Goal: Task Accomplishment & Management: Use online tool/utility

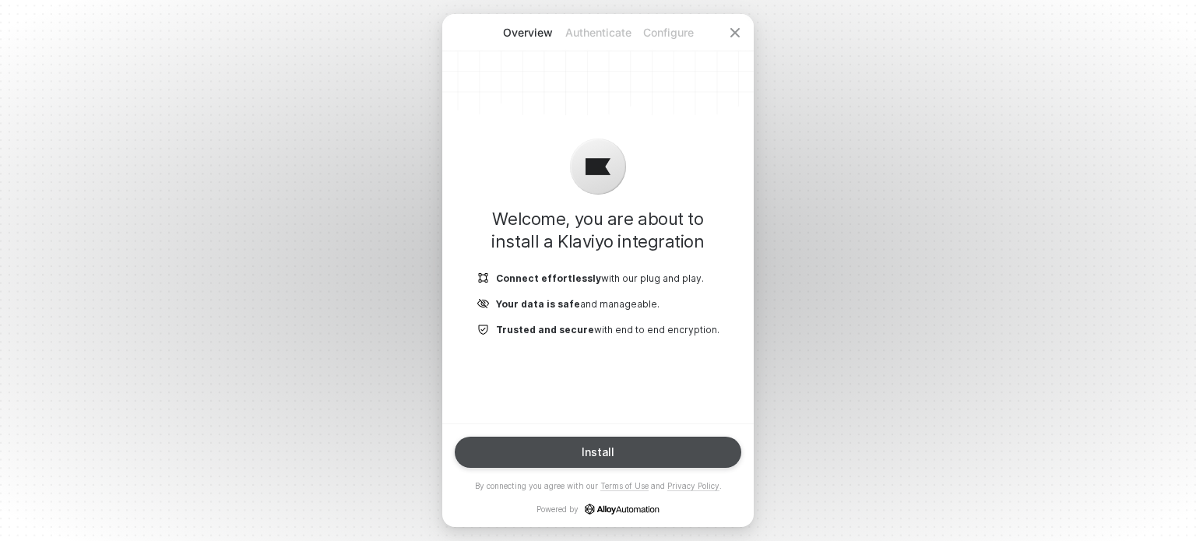
click at [595, 451] on div "Install" at bounding box center [598, 452] width 33 height 12
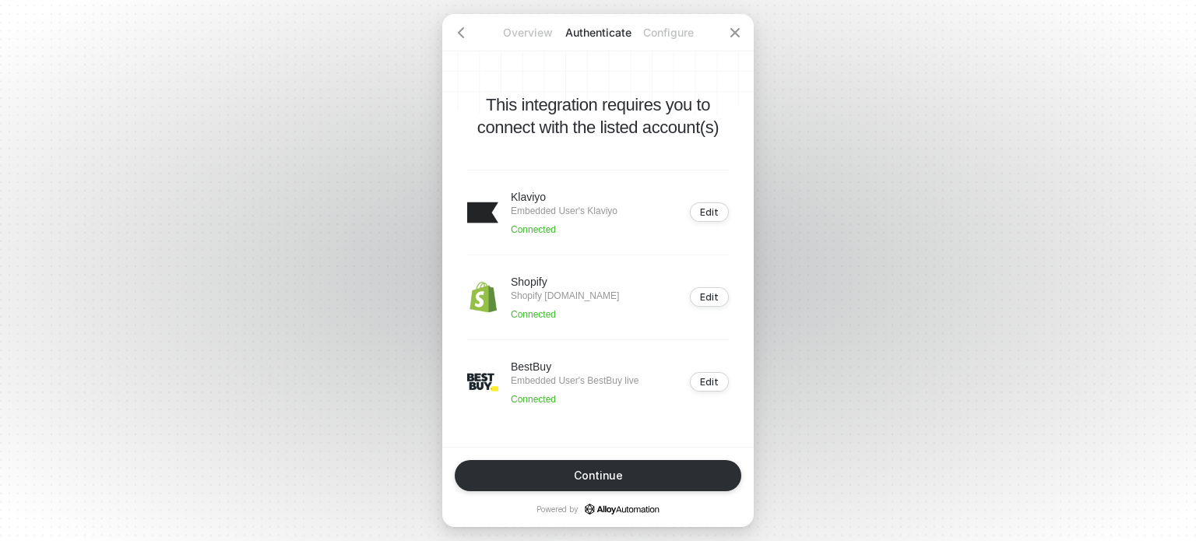
click at [551, 205] on p "Embedded User's Klaviyo" at bounding box center [564, 211] width 107 height 12
click at [500, 209] on div "Klaviyo Embedded User's Klaviyo Connected" at bounding box center [542, 212] width 150 height 47
click at [718, 206] on div "Edit" at bounding box center [709, 212] width 19 height 12
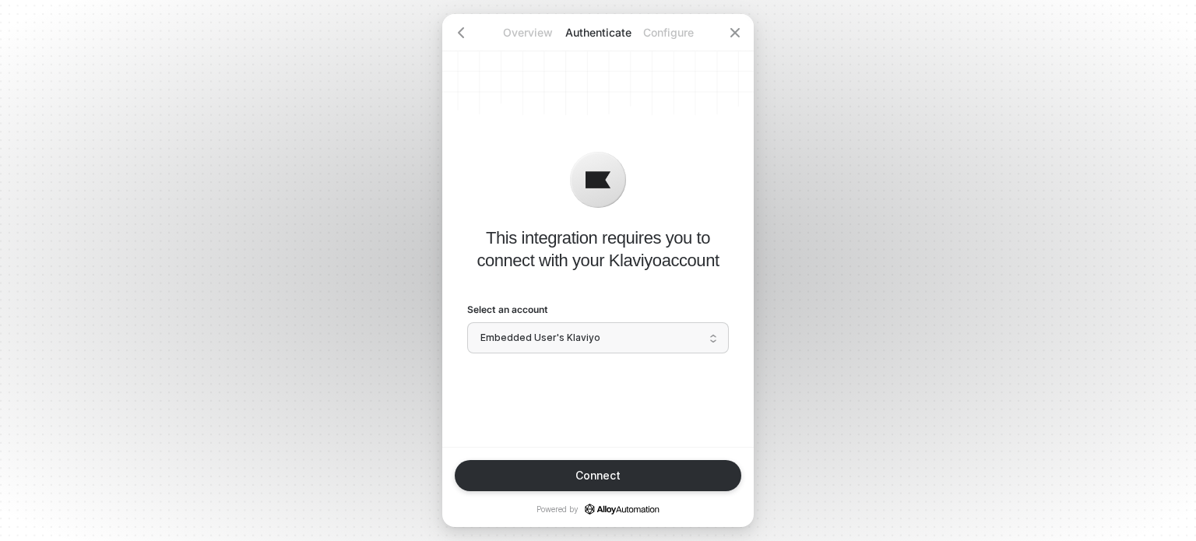
click at [657, 340] on span "Embedded User's Klaviyo" at bounding box center [598, 337] width 235 height 23
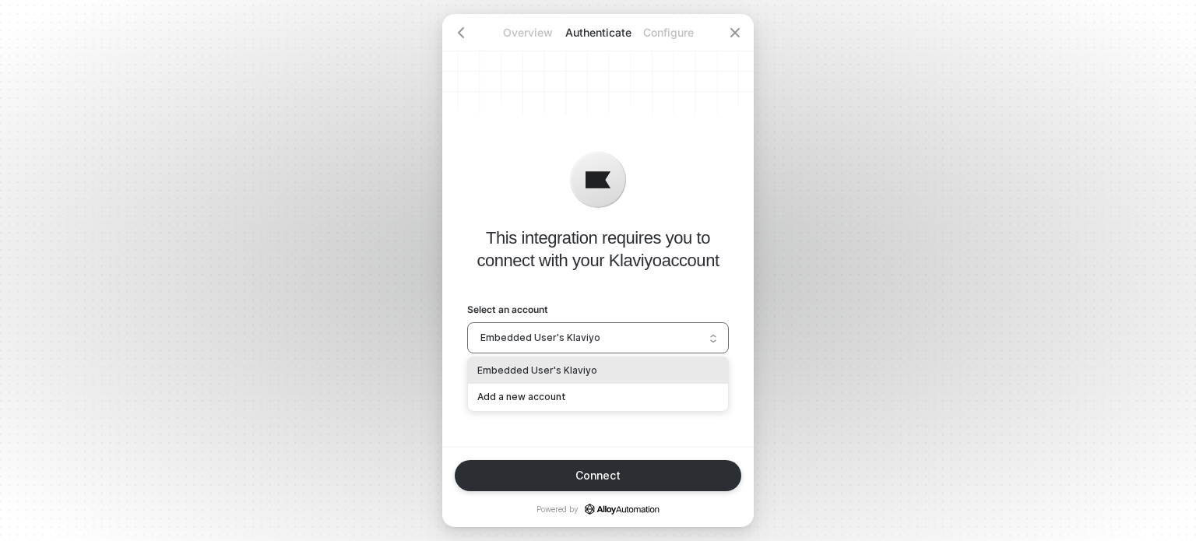
click at [657, 339] on span "Embedded User's Klaviyo" at bounding box center [598, 337] width 235 height 23
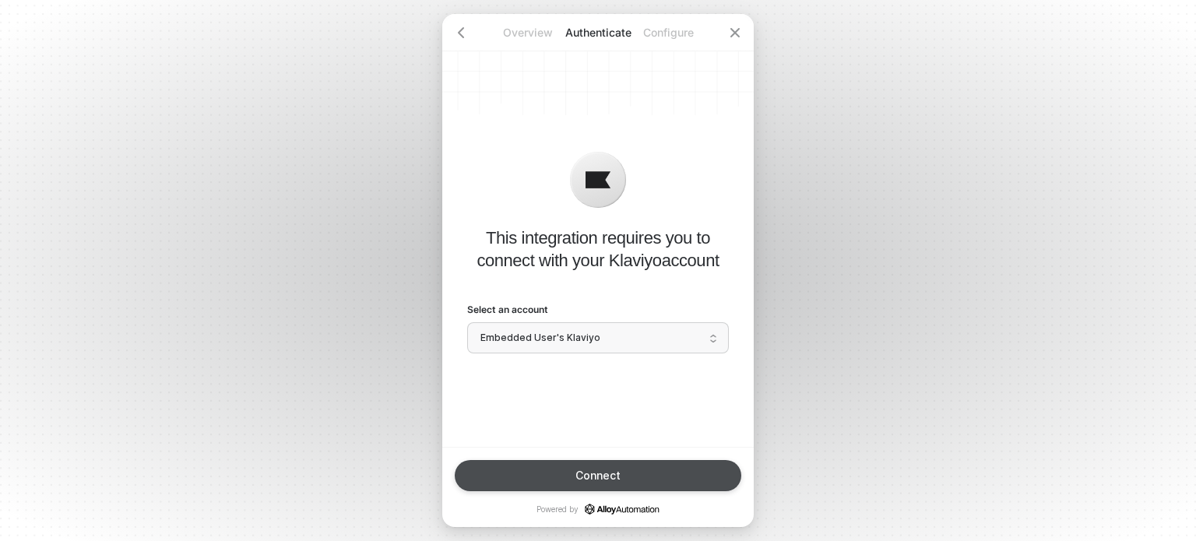
click at [635, 470] on button "Connect" at bounding box center [598, 475] width 287 height 31
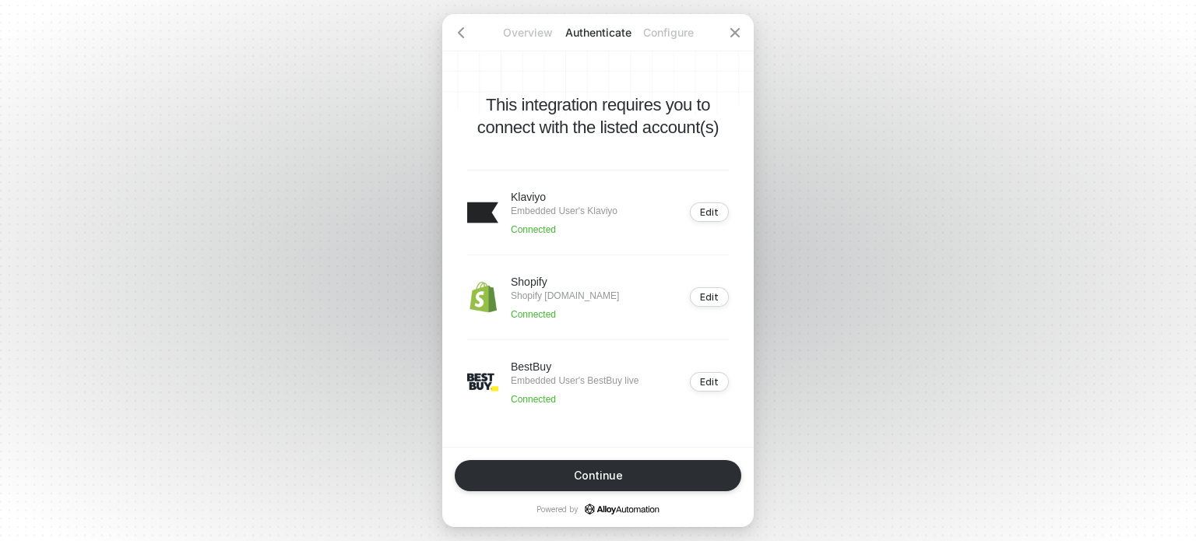
click at [567, 209] on p "Embedded User's Klaviyo" at bounding box center [564, 211] width 107 height 12
click at [537, 225] on p "Connected" at bounding box center [564, 230] width 107 height 12
click at [495, 208] on img at bounding box center [482, 212] width 31 height 31
click at [535, 205] on p "Embedded User's Klaviyo" at bounding box center [564, 211] width 107 height 12
click at [495, 199] on img at bounding box center [482, 212] width 31 height 31
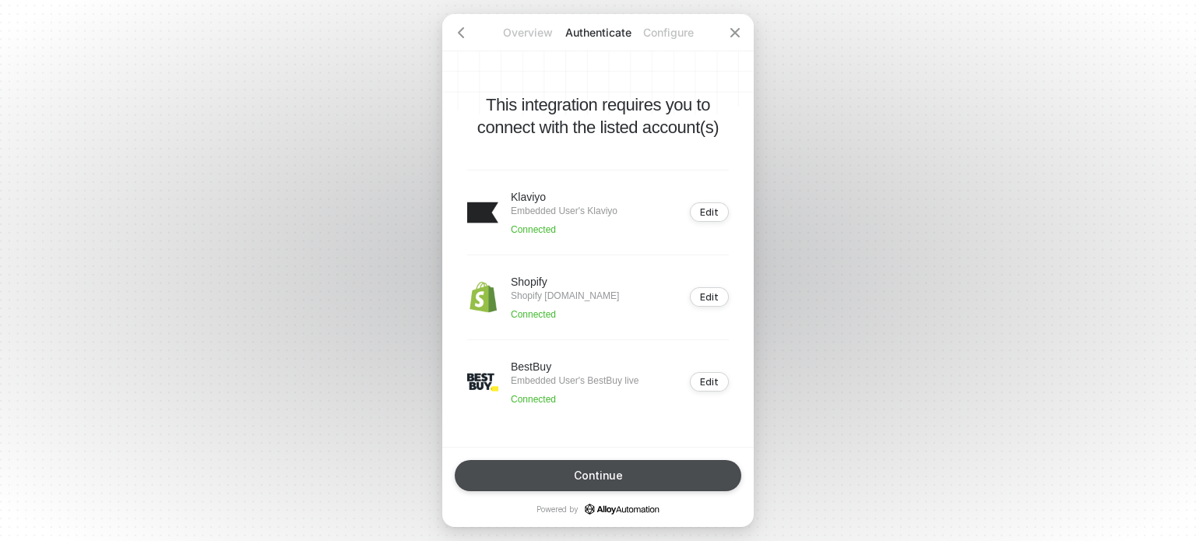
click at [567, 468] on button "Continue" at bounding box center [598, 475] width 287 height 31
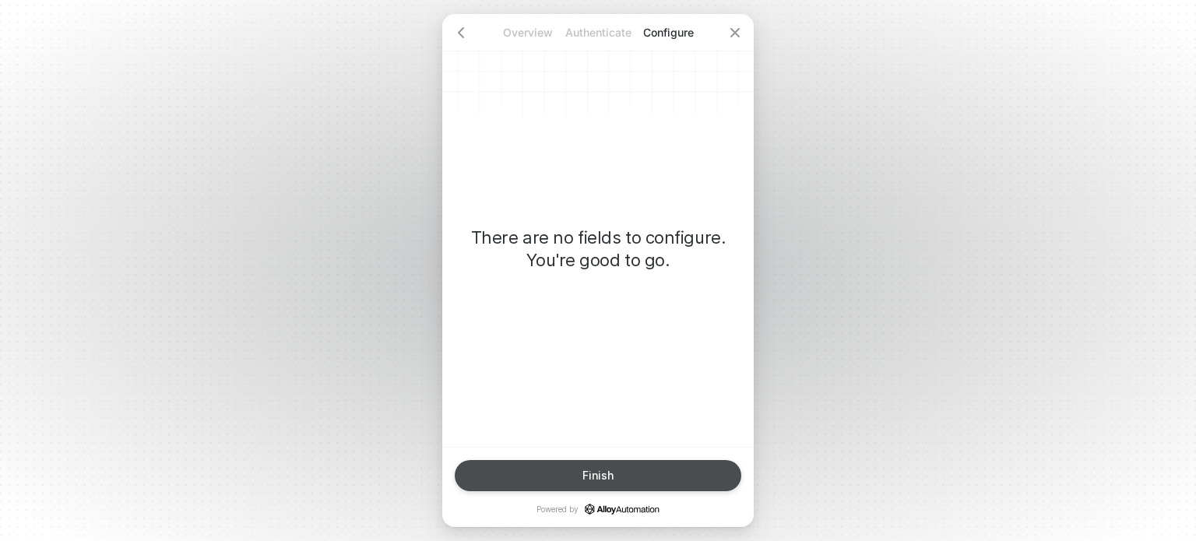
click at [595, 478] on div "Finish" at bounding box center [598, 476] width 31 height 12
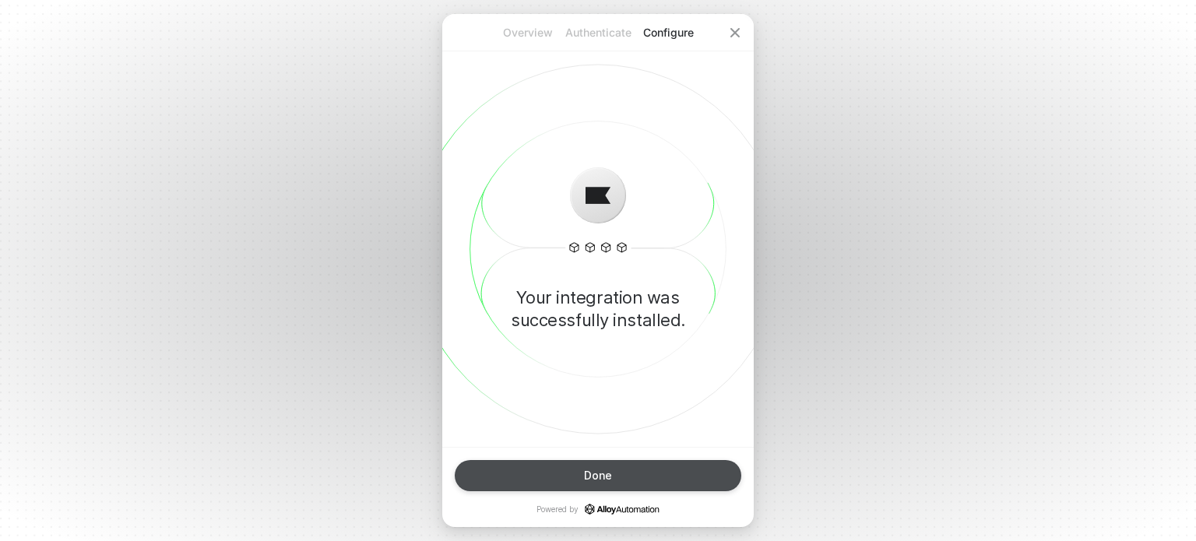
click at [645, 479] on button "Done" at bounding box center [598, 475] width 287 height 31
click at [579, 476] on button "Done" at bounding box center [598, 475] width 287 height 31
click at [586, 479] on div "Done" at bounding box center [598, 476] width 28 height 12
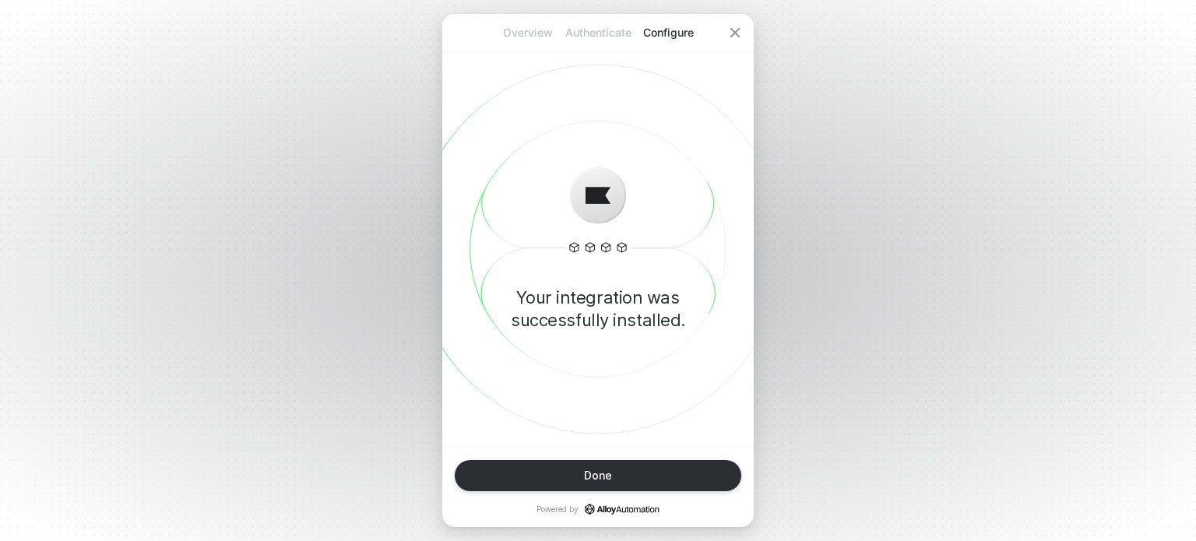
drag, startPoint x: 541, startPoint y: 33, endPoint x: 579, endPoint y: 27, distance: 37.8
click at [540, 33] on p "Overview" at bounding box center [528, 33] width 70 height 16
click at [724, 30] on div at bounding box center [734, 32] width 37 height 37
click at [735, 28] on icon "icon-close" at bounding box center [735, 32] width 12 height 12
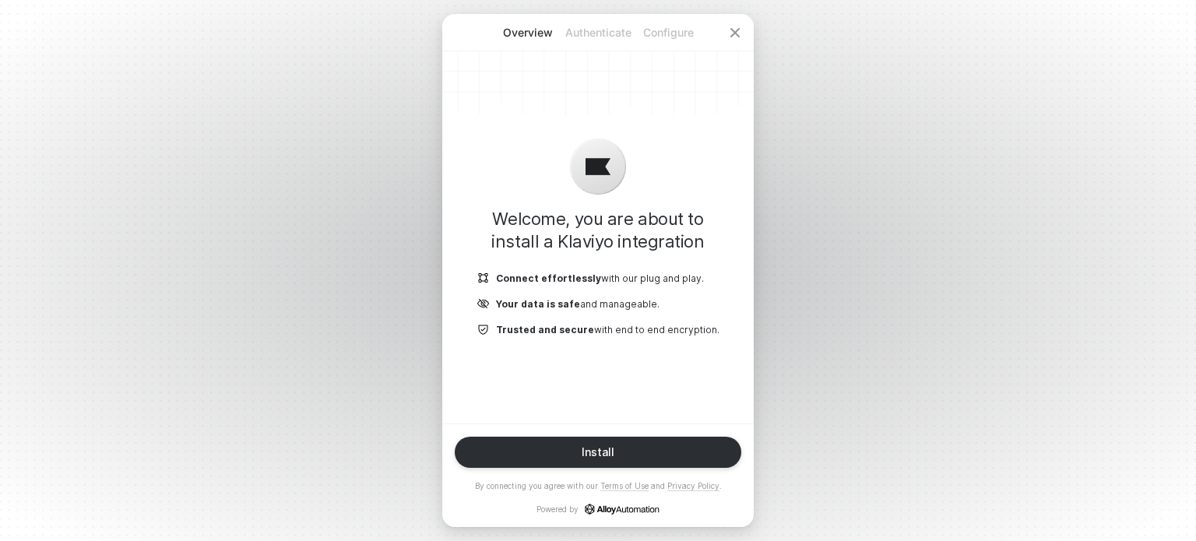
click at [579, 32] on p "Authenticate" at bounding box center [598, 33] width 70 height 16
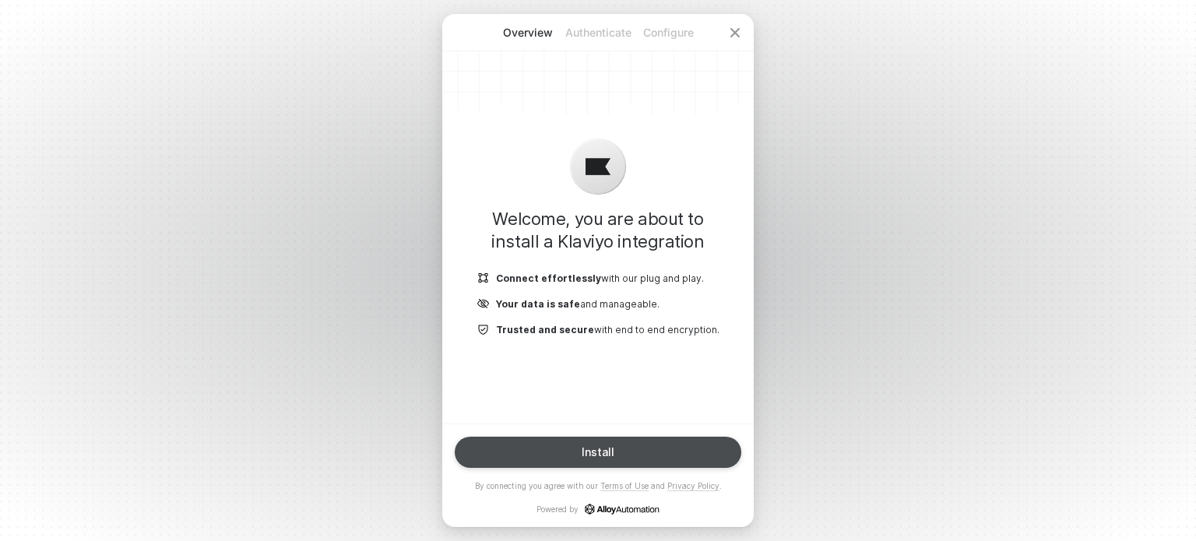
click at [604, 445] on button "Install" at bounding box center [598, 452] width 287 height 31
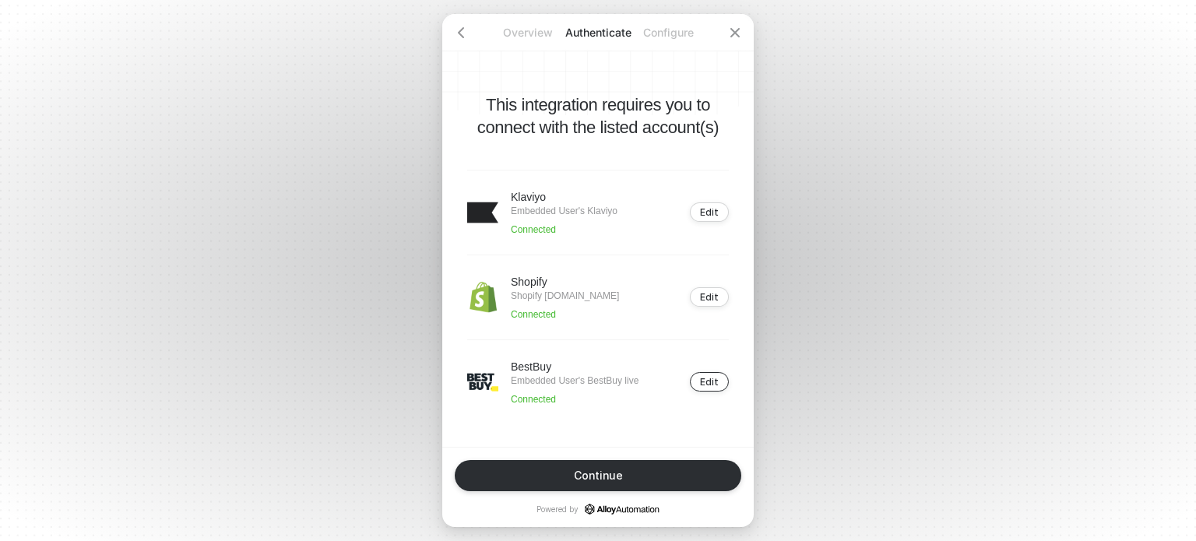
click at [719, 392] on button "Edit" at bounding box center [709, 381] width 39 height 19
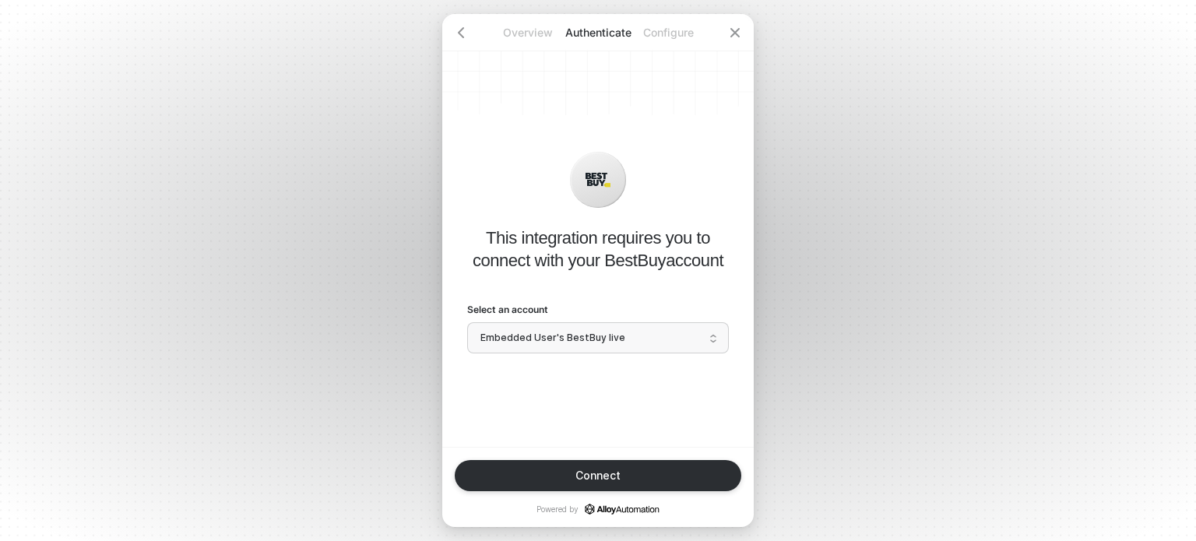
click at [683, 338] on span "Embedded User's BestBuy live" at bounding box center [598, 337] width 235 height 23
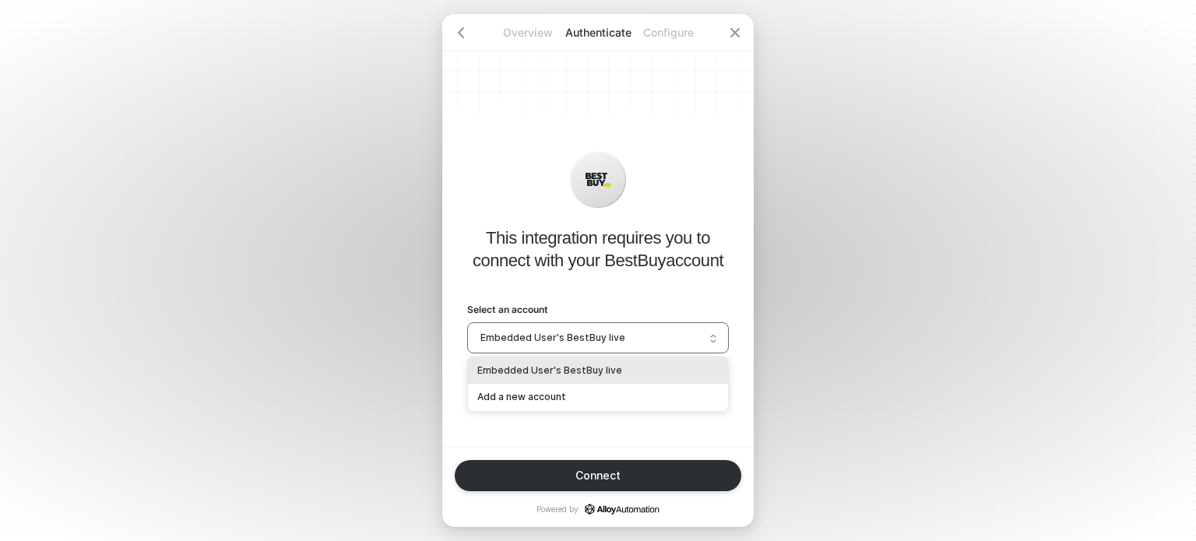
click at [683, 338] on span "Embedded User's BestBuy live" at bounding box center [598, 337] width 235 height 23
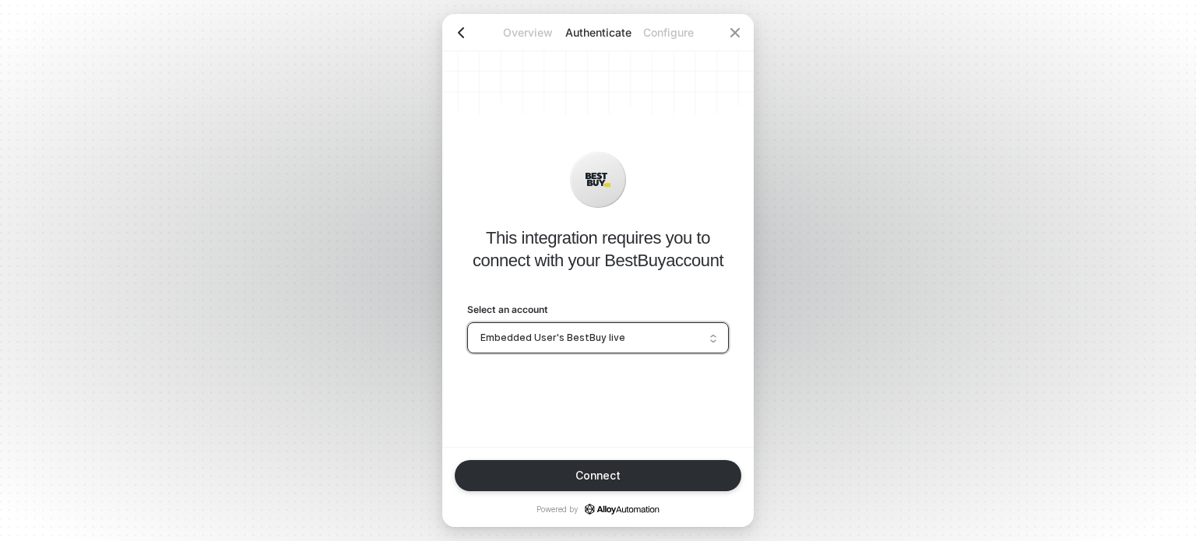
click at [466, 37] on icon "icon-arrow-left" at bounding box center [461, 32] width 12 height 12
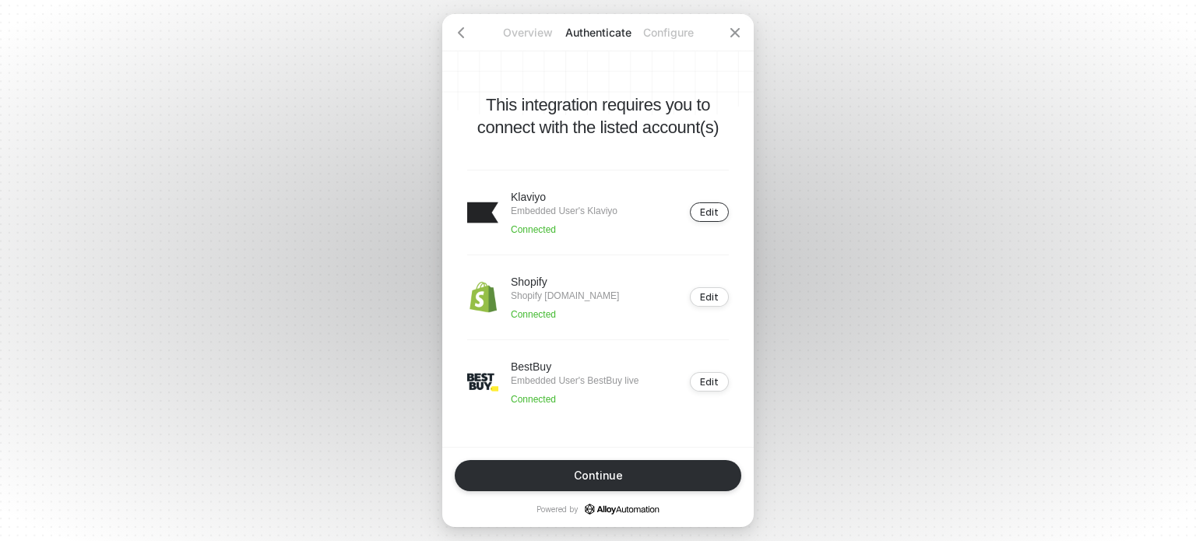
click at [715, 211] on div "Edit" at bounding box center [709, 212] width 19 height 12
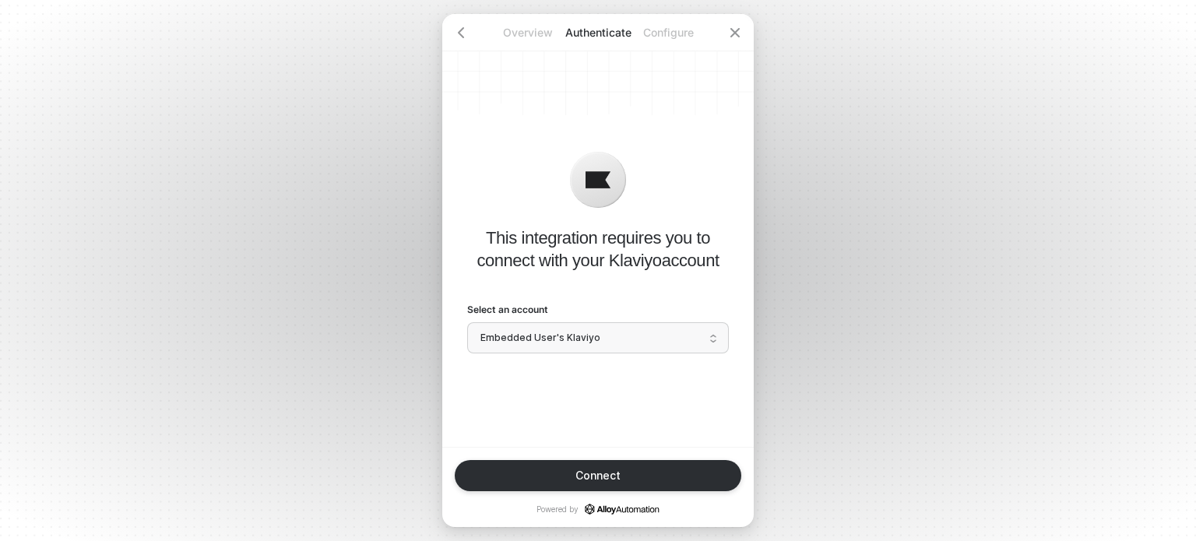
click at [681, 326] on span "Embedded User's Klaviyo" at bounding box center [598, 337] width 235 height 23
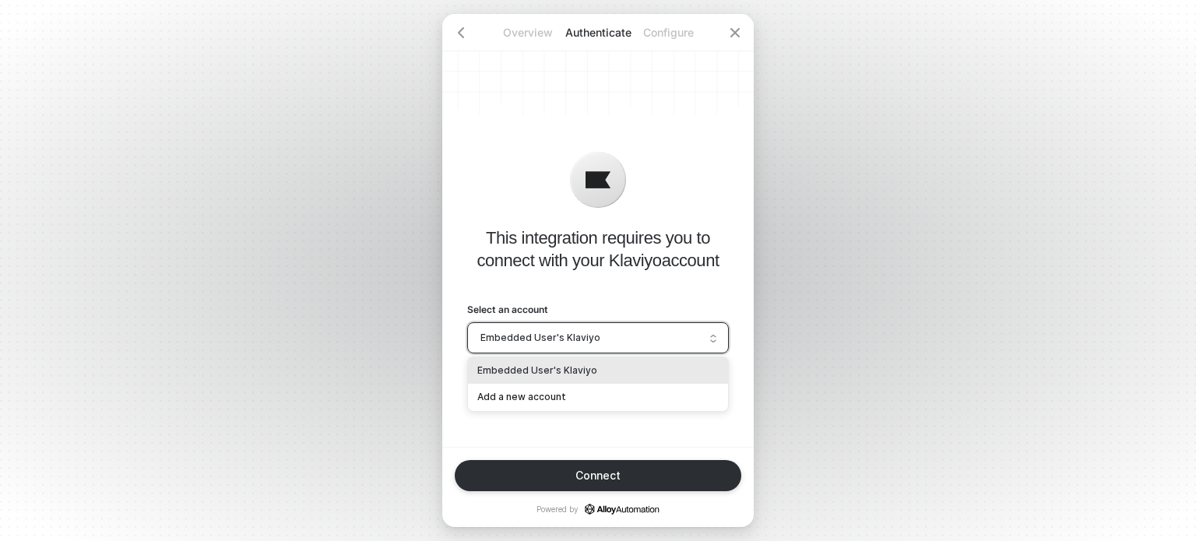
click at [523, 192] on div at bounding box center [598, 189] width 262 height 75
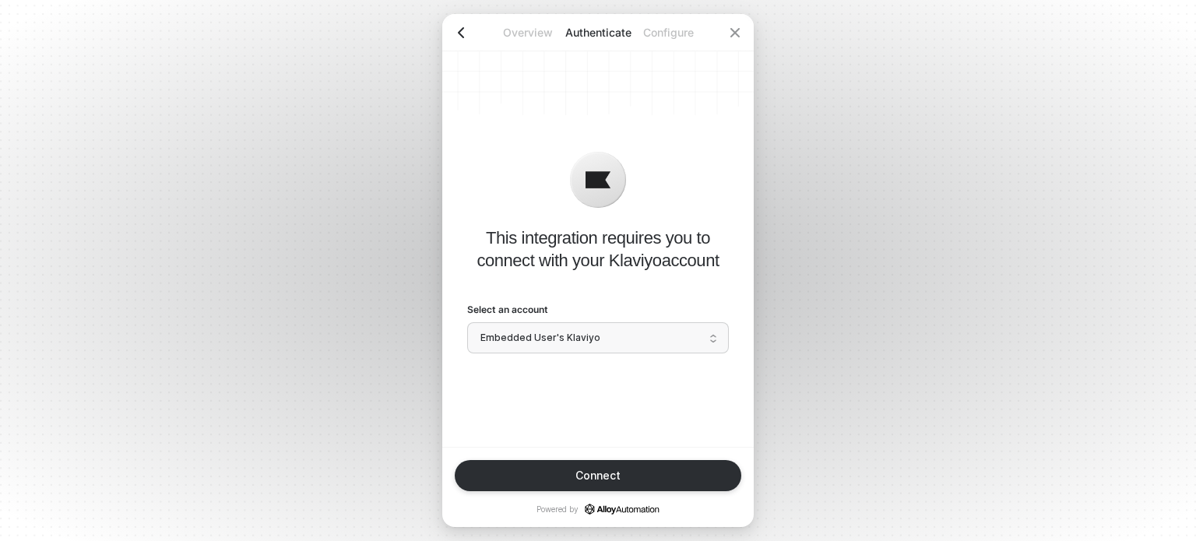
click at [462, 26] on icon "icon-arrow-left" at bounding box center [461, 32] width 12 height 12
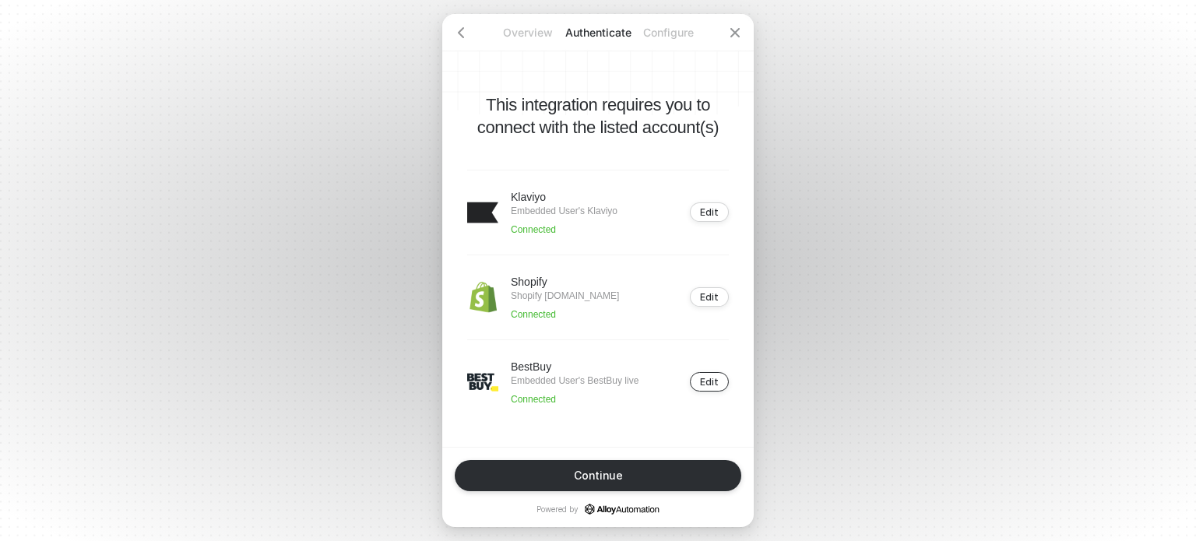
click at [701, 392] on button "Edit" at bounding box center [709, 381] width 39 height 19
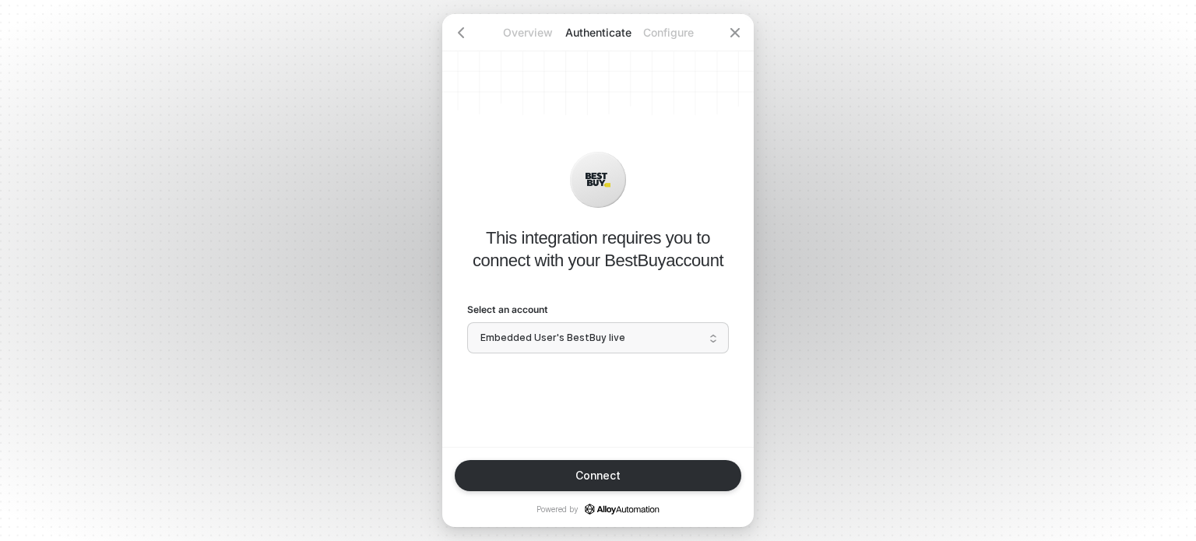
click at [644, 336] on span "Embedded User's BestBuy live" at bounding box center [598, 337] width 235 height 23
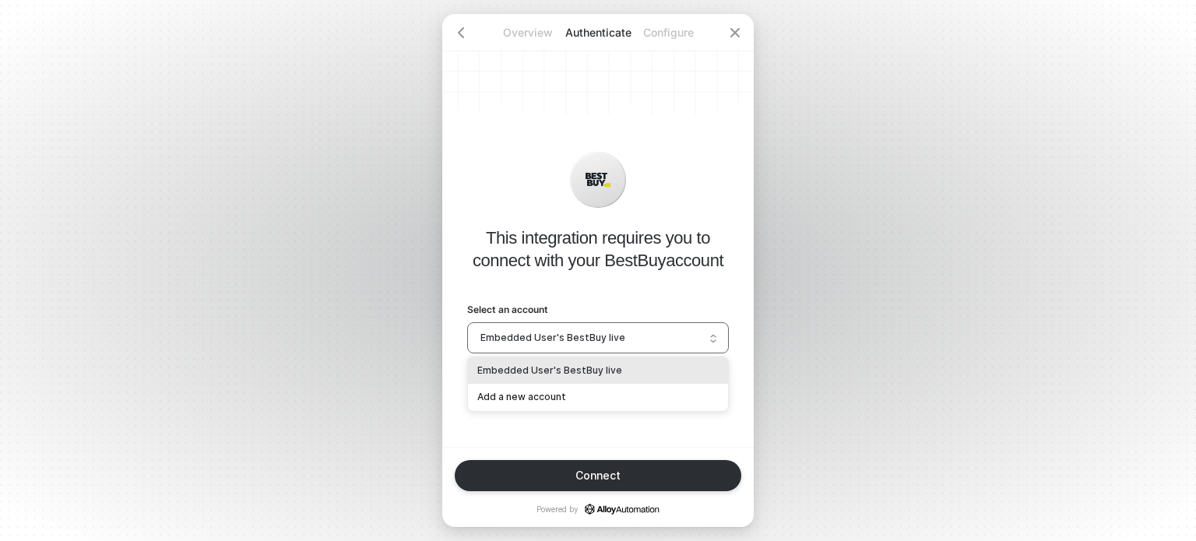
click at [644, 336] on span "Embedded User's BestBuy live" at bounding box center [598, 337] width 235 height 23
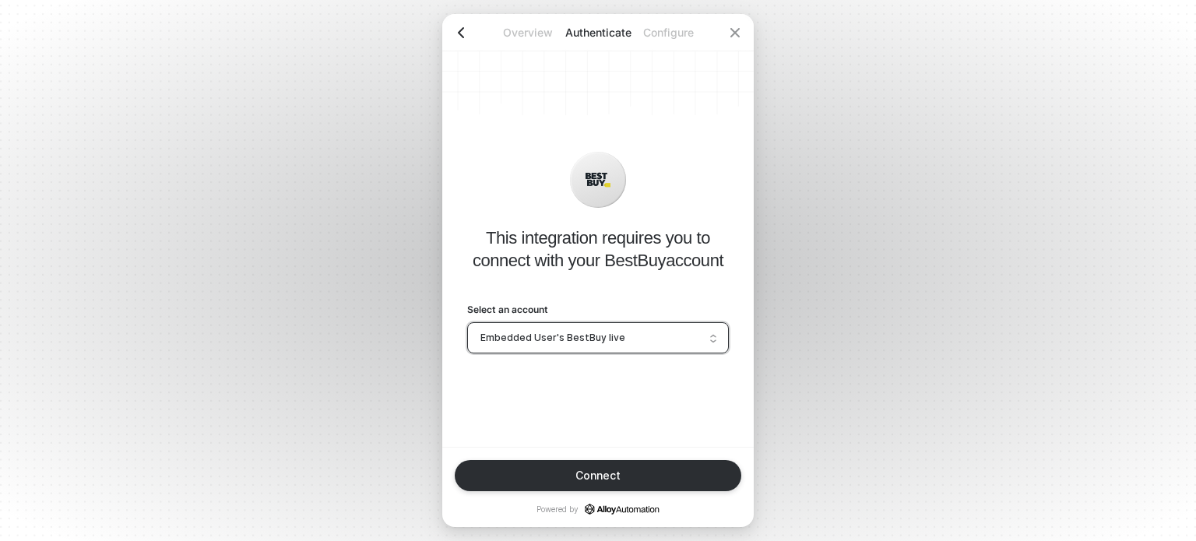
click at [459, 30] on icon "icon-arrow-left" at bounding box center [461, 32] width 12 height 12
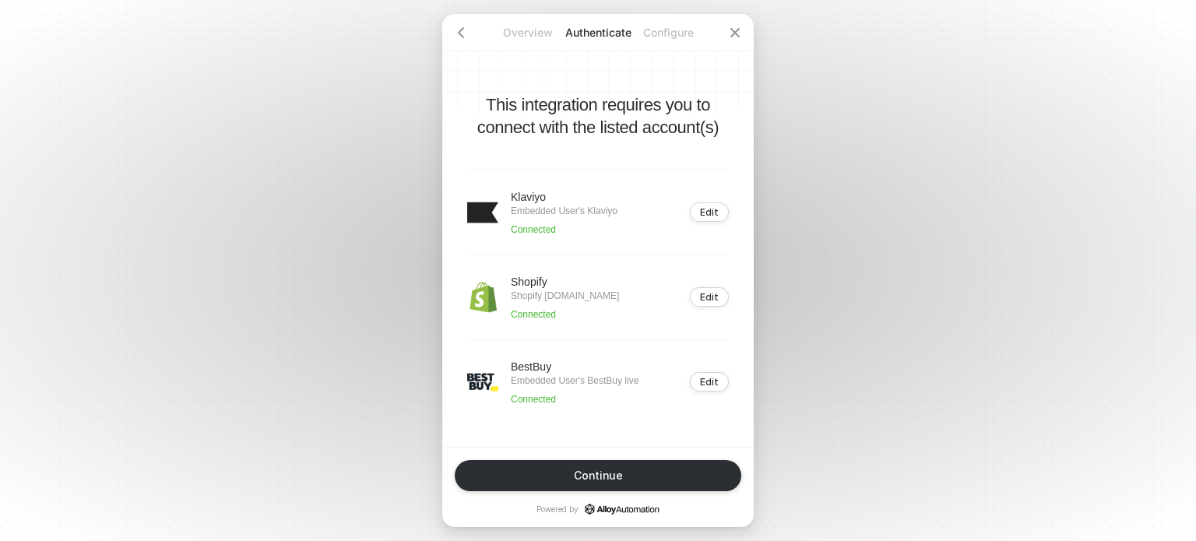
click at [514, 35] on p "Overview" at bounding box center [528, 33] width 70 height 16
click at [706, 388] on div "Edit" at bounding box center [709, 382] width 19 height 12
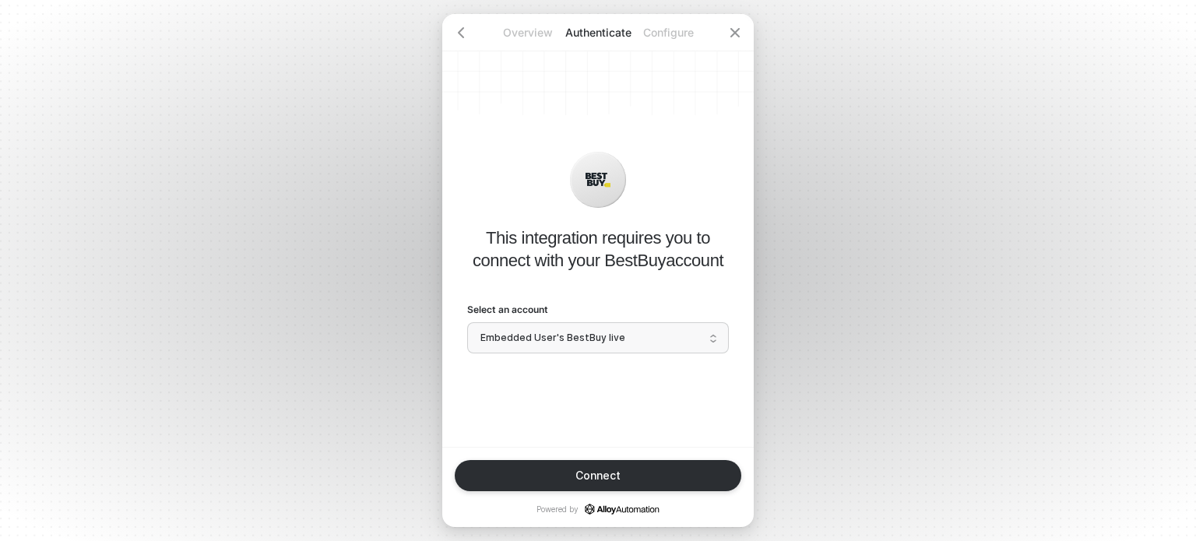
click at [555, 333] on span "Embedded User's BestBuy live" at bounding box center [598, 337] width 235 height 23
click at [635, 345] on span "Embedded User's BestBuy live" at bounding box center [598, 337] width 235 height 23
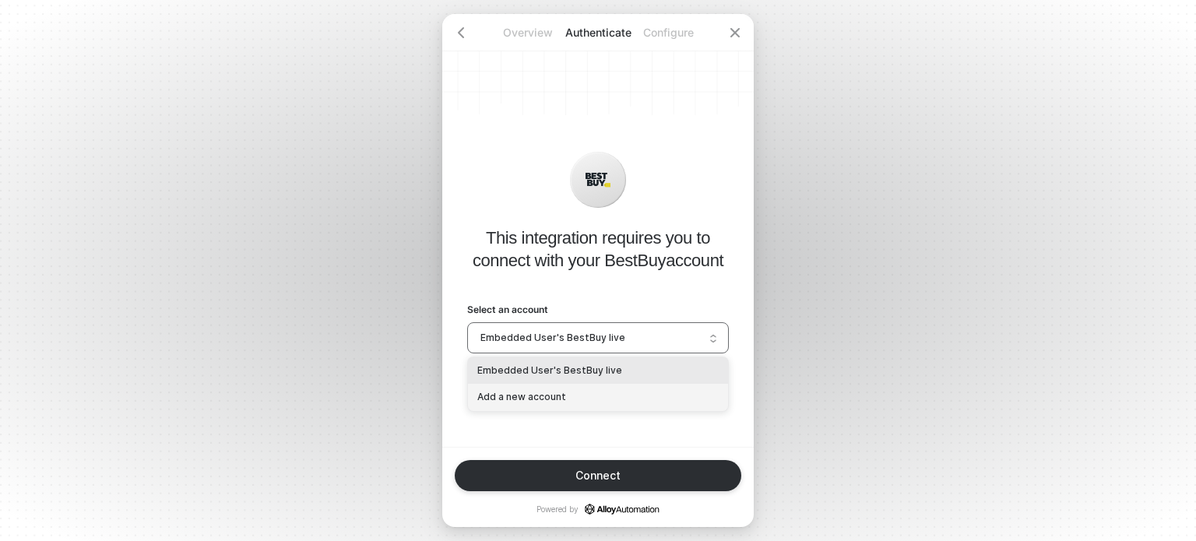
click at [619, 392] on div "Add a new account" at bounding box center [597, 397] width 241 height 15
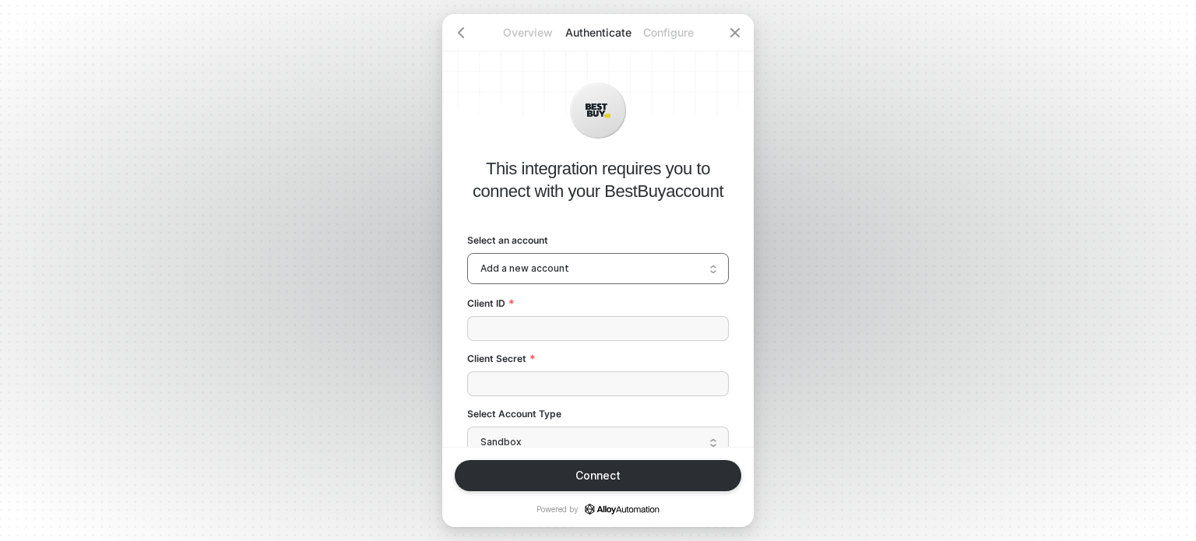
scroll to position [72, 0]
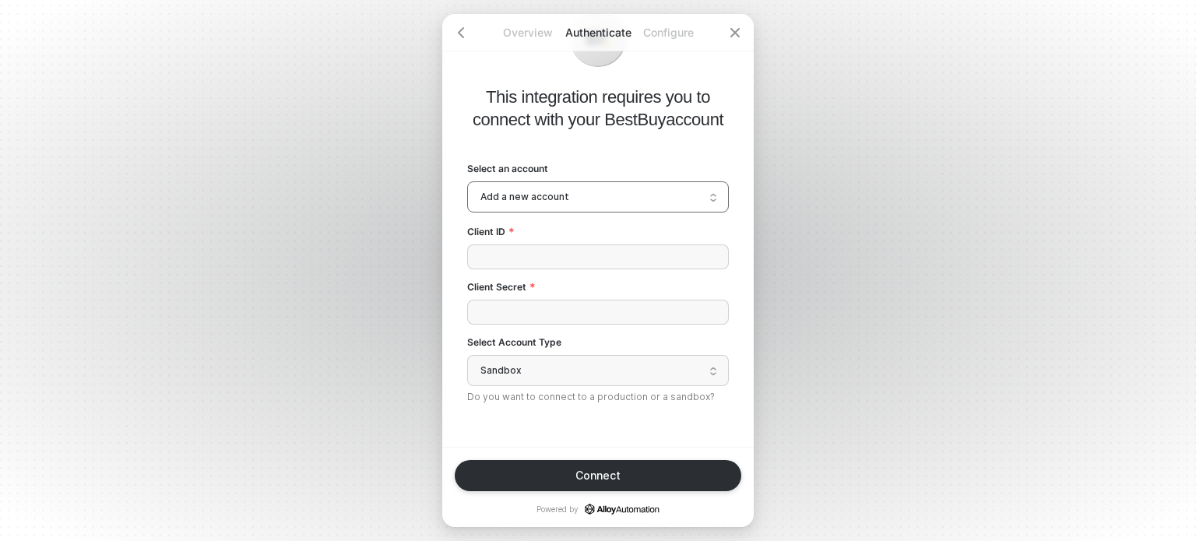
click at [558, 199] on span "Add a new account" at bounding box center [598, 196] width 235 height 23
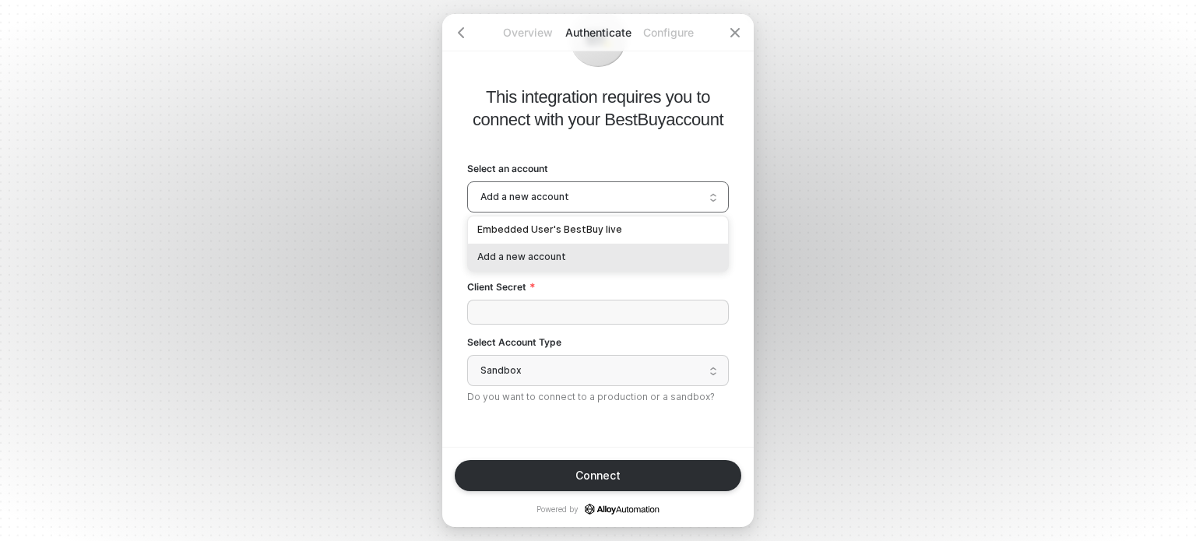
click at [558, 199] on span "Add a new account" at bounding box center [598, 196] width 235 height 23
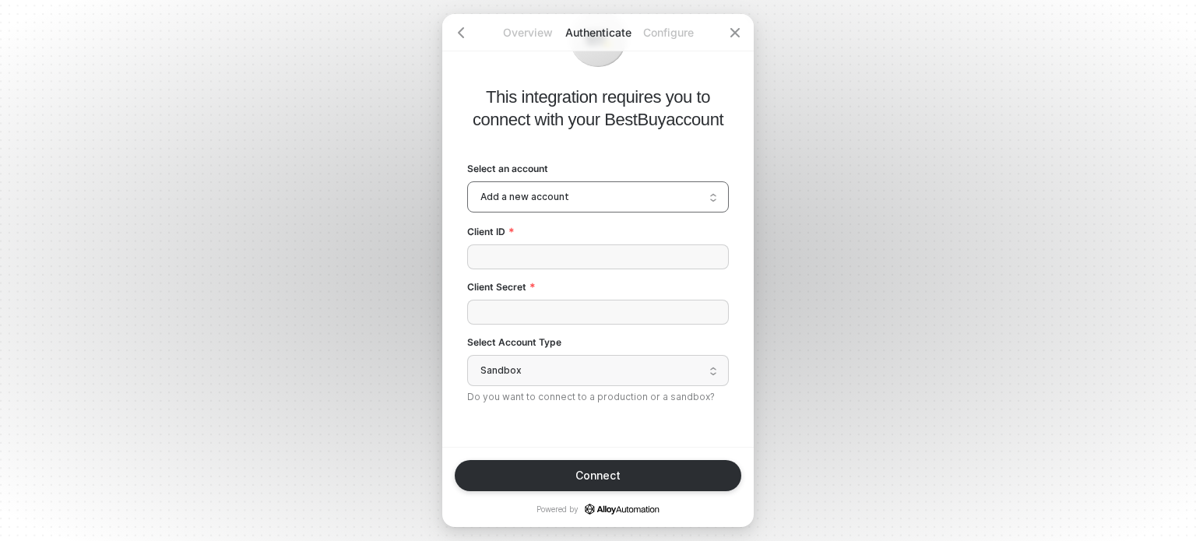
click at [530, 378] on span "Sandbox" at bounding box center [598, 370] width 235 height 23
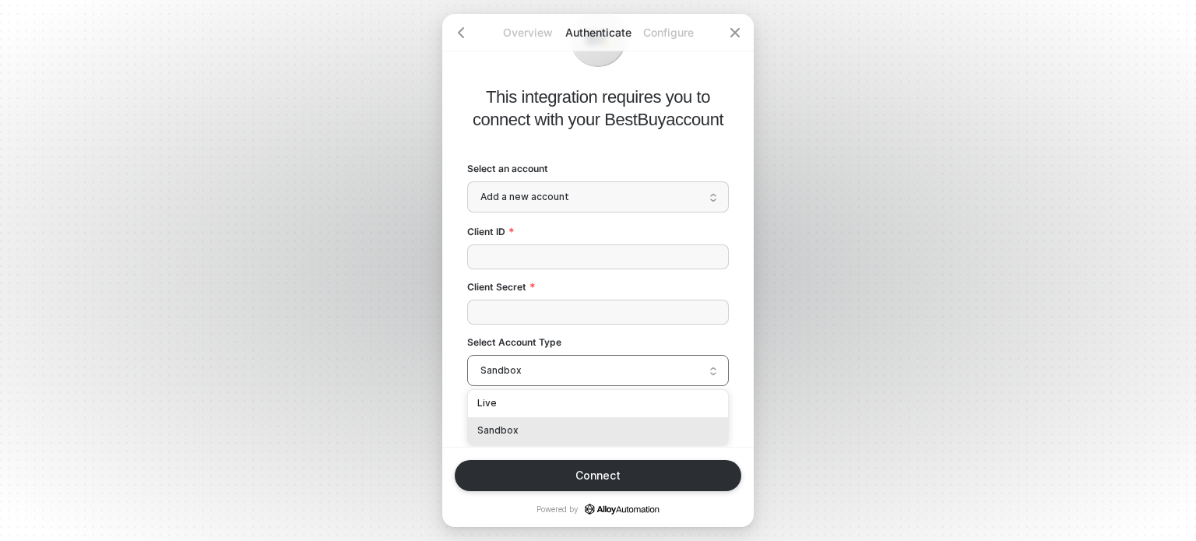
click at [530, 378] on span "Sandbox" at bounding box center [598, 370] width 235 height 23
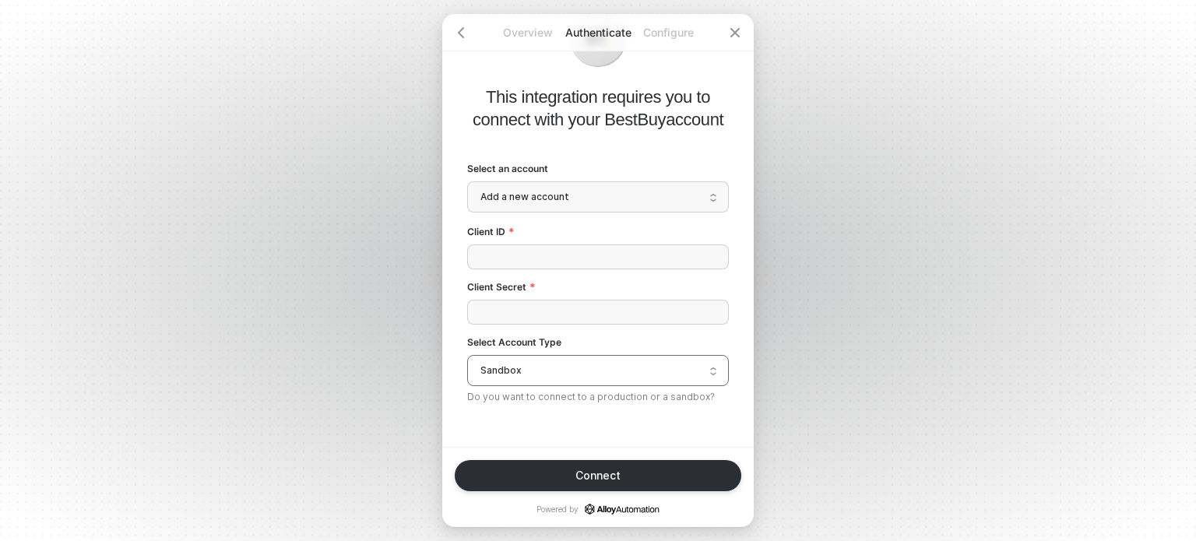
click at [530, 378] on span "Sandbox" at bounding box center [598, 370] width 235 height 23
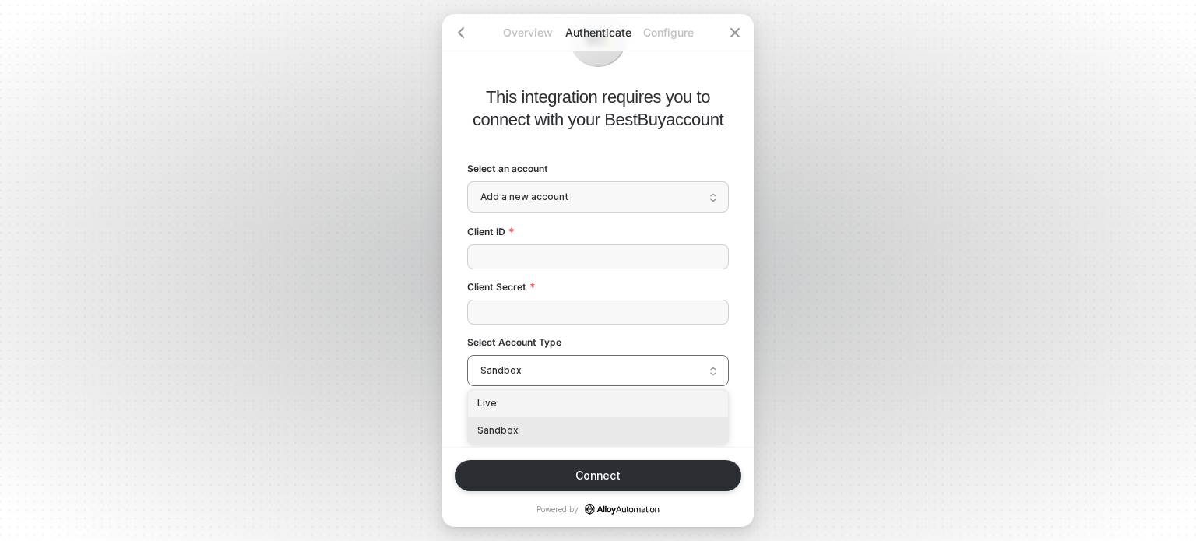
click at [523, 401] on div "Live" at bounding box center [597, 403] width 241 height 15
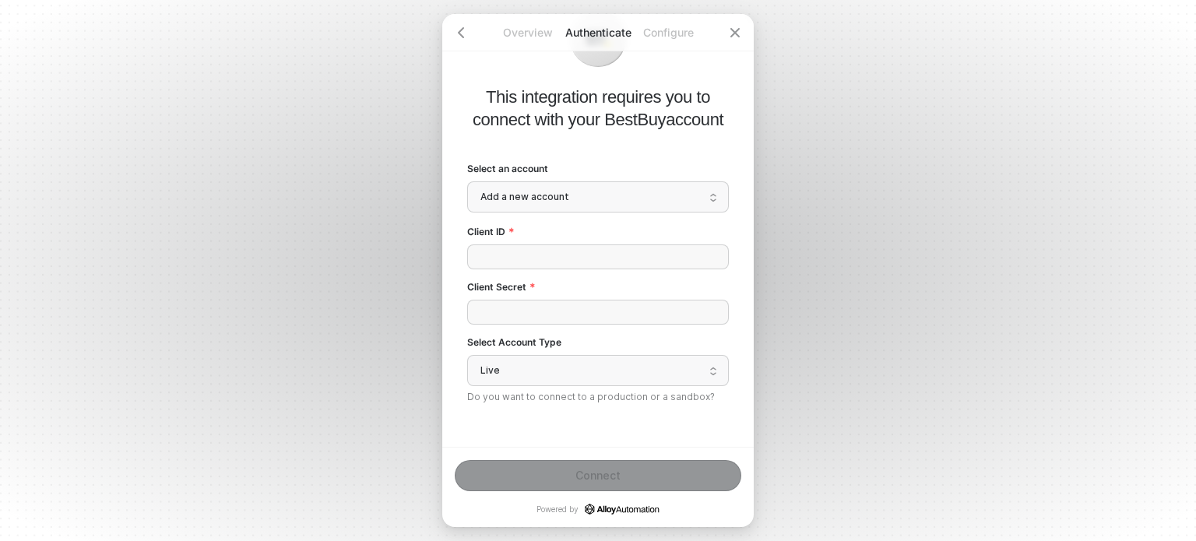
click at [146, 143] on div "Overview Authenticate Configure This integration requires you to connect with y…" at bounding box center [598, 270] width 1196 height 541
click at [552, 264] on input "Client ID" at bounding box center [598, 257] width 262 height 25
click at [526, 309] on input "Client Secret" at bounding box center [598, 312] width 262 height 25
drag, startPoint x: 308, startPoint y: 224, endPoint x: 317, endPoint y: 220, distance: 9.4
click at [312, 224] on div "Overview Authenticate Configure This integration requires you to connect with y…" at bounding box center [598, 270] width 1196 height 541
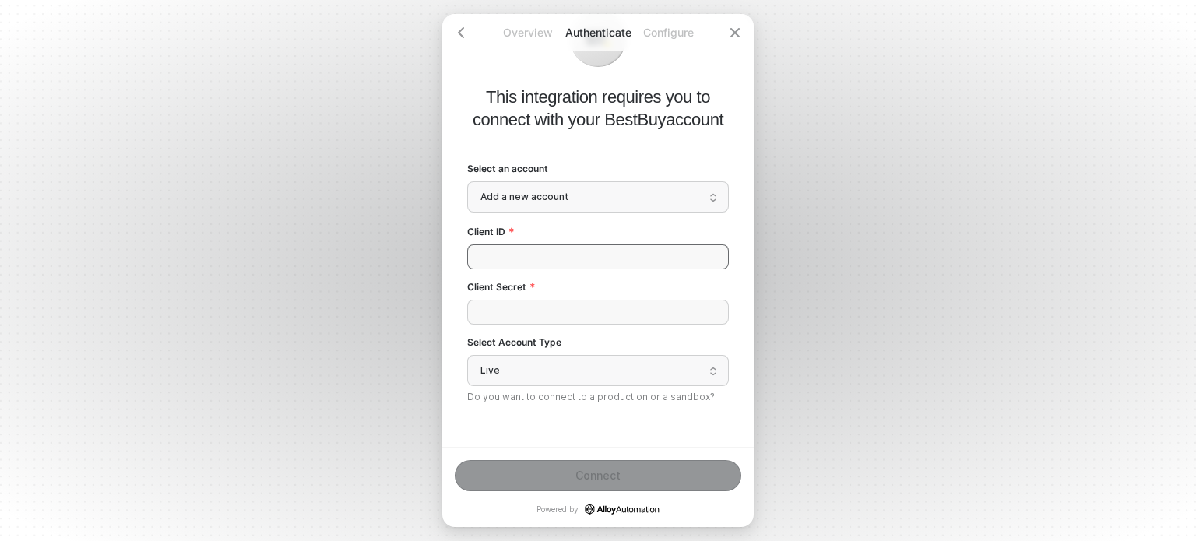
click at [536, 249] on input "Client ID" at bounding box center [598, 257] width 262 height 25
click at [482, 322] on input "Client Secret" at bounding box center [598, 312] width 262 height 25
click at [514, 265] on input "Client ID" at bounding box center [598, 257] width 262 height 25
click at [466, 39] on div at bounding box center [460, 32] width 37 height 37
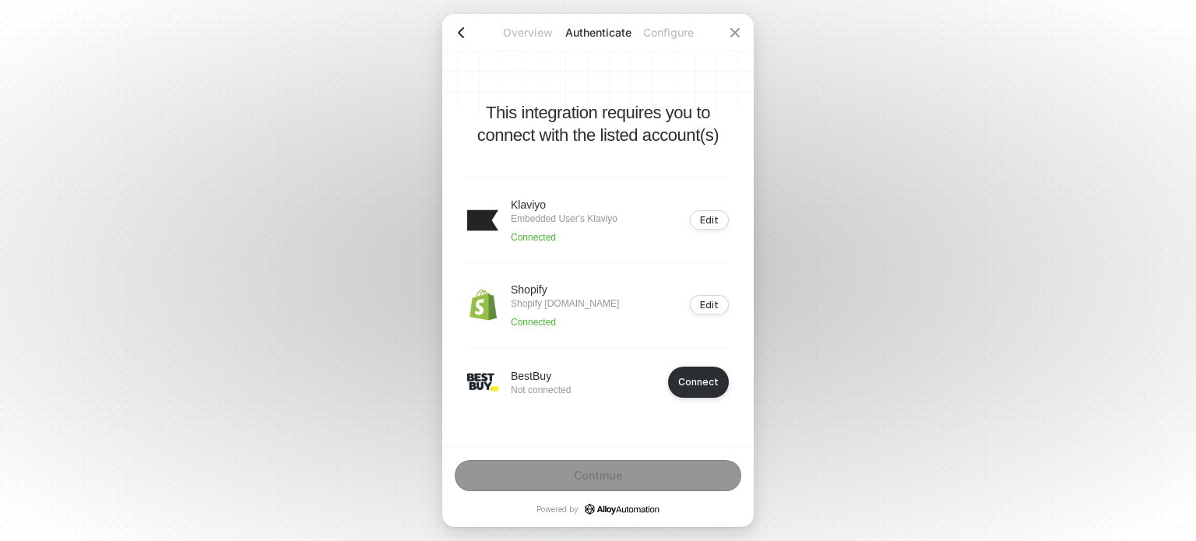
click at [463, 30] on icon "icon-arrow-left" at bounding box center [461, 32] width 12 height 12
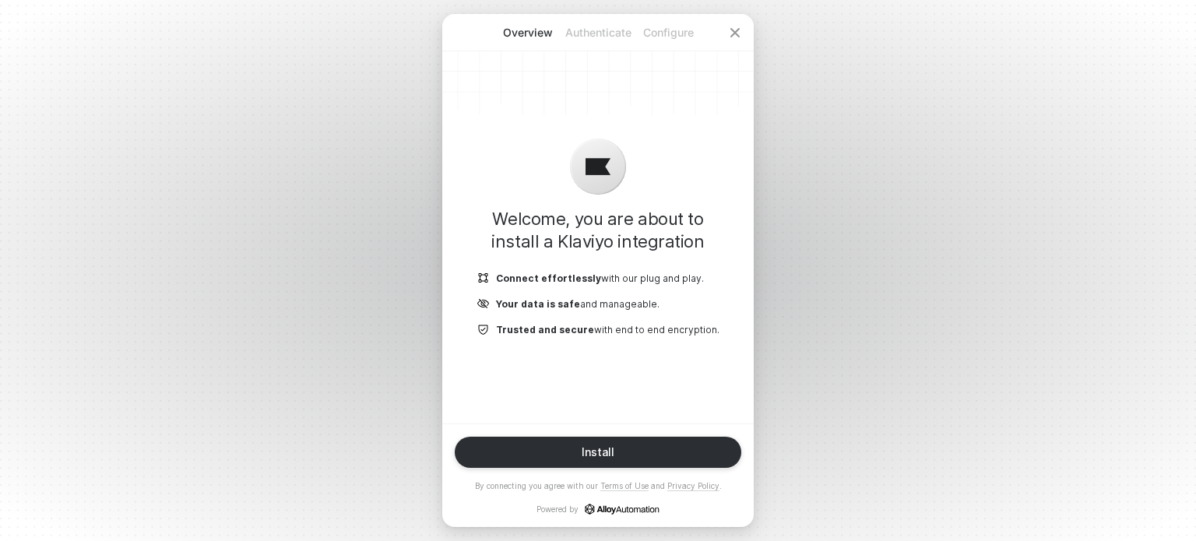
click at [607, 33] on p "Authenticate" at bounding box center [598, 33] width 70 height 16
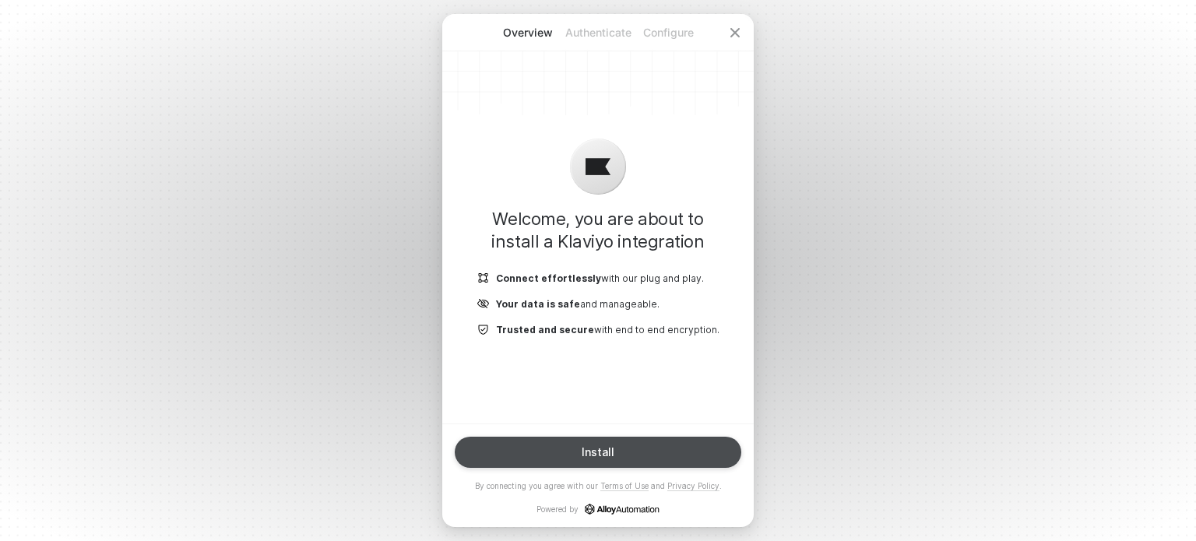
click at [605, 442] on button "Install" at bounding box center [598, 452] width 287 height 31
